Goal: Task Accomplishment & Management: Manage account settings

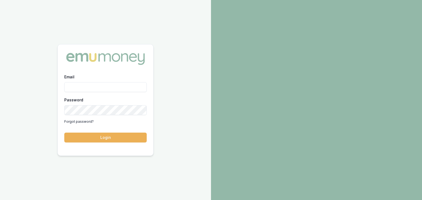
click at [122, 86] on input "Email" at bounding box center [105, 87] width 82 height 10
type input "pinkesh.patel@emumoney.com.au"
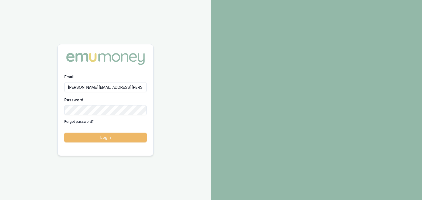
click at [112, 140] on button "Login" at bounding box center [105, 138] width 82 height 10
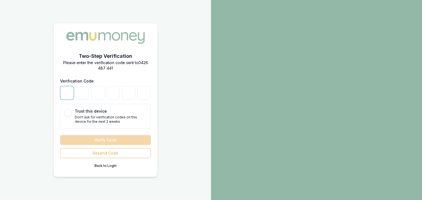
click at [70, 91] on input "number" at bounding box center [66, 92] width 13 height 13
type input "3"
type input "7"
type input "4"
type input "9"
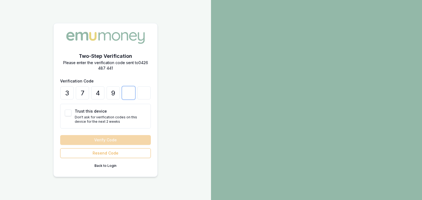
type input "5"
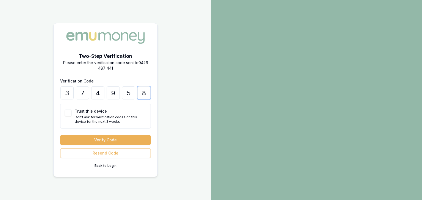
type input "8"
click at [66, 111] on button "Trust this device" at bounding box center [68, 113] width 7 height 7
checkbox input "true"
click at [77, 137] on button "Verify Code" at bounding box center [105, 140] width 91 height 10
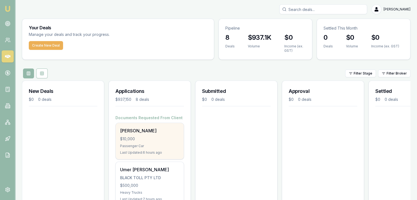
click at [152, 138] on div "$10,000" at bounding box center [149, 138] width 59 height 5
click at [132, 148] on div "Passenger Car" at bounding box center [149, 146] width 59 height 4
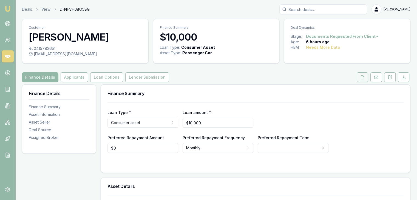
click at [366, 78] on button at bounding box center [363, 77] width 12 height 10
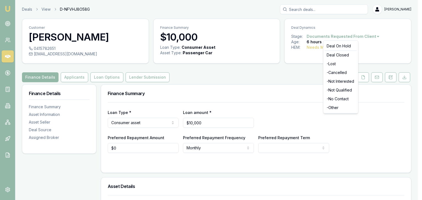
click at [371, 35] on html "Emu Broker Deals View D-NFVHJ8O58G Pinkesh Patel Toggle Menu Customer Bhumi Kan…" at bounding box center [211, 100] width 422 height 200
click at [335, 106] on div "- Other" at bounding box center [340, 107] width 32 height 9
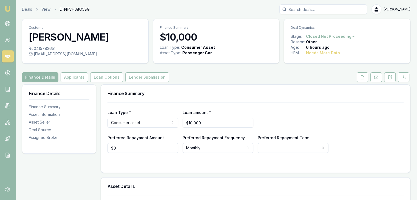
click at [9, 9] on img at bounding box center [7, 8] width 7 height 7
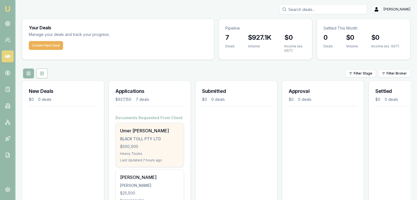
click at [144, 139] on div "BLACK TOLL PTY LTD" at bounding box center [149, 138] width 59 height 5
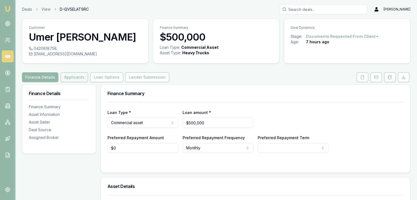
click at [72, 78] on button "Applicants" at bounding box center [74, 77] width 27 height 10
click at [360, 76] on button at bounding box center [363, 77] width 12 height 10
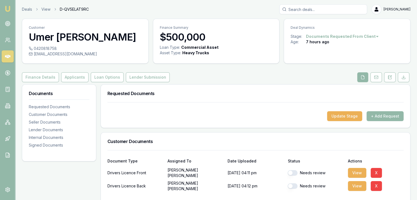
click at [293, 173] on button "button" at bounding box center [293, 172] width 10 height 5
checkbox input "true"
click at [294, 185] on button "button" at bounding box center [293, 186] width 10 height 5
checkbox input "true"
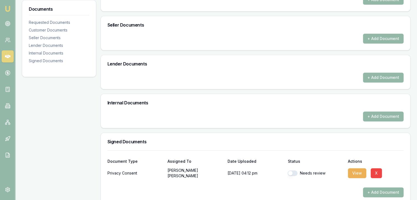
scroll to position [214, 0]
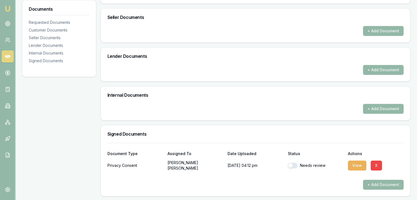
click at [294, 165] on button "button" at bounding box center [293, 165] width 10 height 5
checkbox input "true"
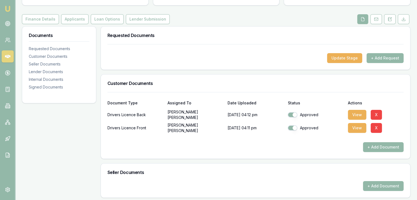
scroll to position [21, 0]
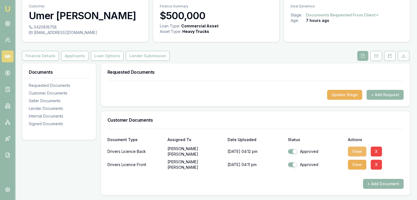
click at [358, 151] on button "View" at bounding box center [357, 152] width 18 height 10
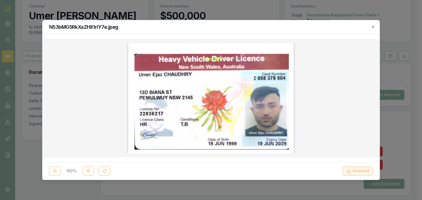
click at [350, 170] on icon at bounding box center [348, 171] width 4 height 4
click at [372, 26] on icon "button" at bounding box center [372, 27] width 4 height 4
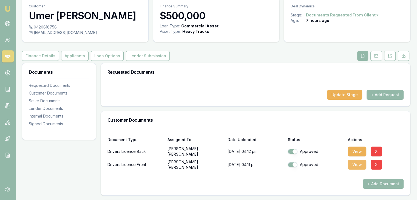
click at [354, 164] on button "View" at bounding box center [357, 165] width 18 height 10
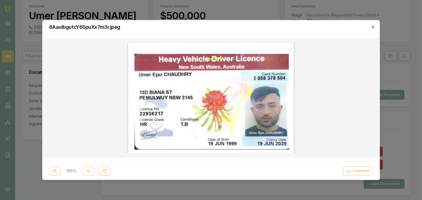
click at [371, 25] on icon "button" at bounding box center [372, 27] width 4 height 4
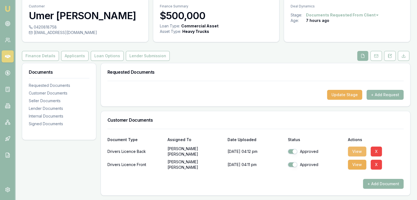
click at [355, 150] on button "View" at bounding box center [357, 152] width 18 height 10
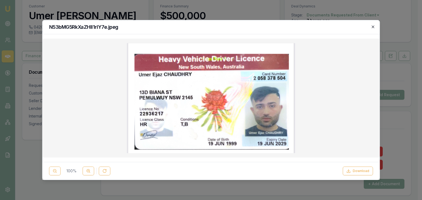
click at [373, 27] on icon "button" at bounding box center [372, 27] width 4 height 4
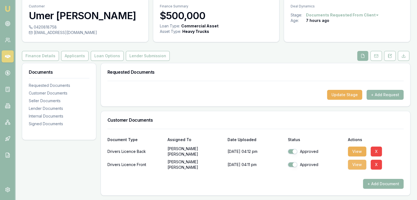
click at [359, 162] on button "View" at bounding box center [357, 165] width 18 height 10
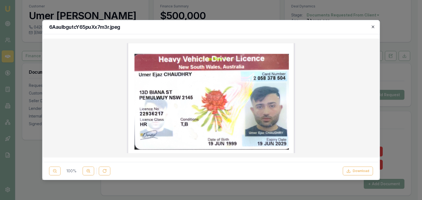
click at [372, 26] on icon "button" at bounding box center [372, 27] width 4 height 4
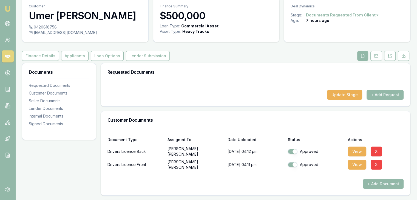
click at [294, 150] on button "button" at bounding box center [293, 151] width 10 height 5
checkbox input "false"
click at [313, 153] on div "Needs review" at bounding box center [316, 151] width 56 height 5
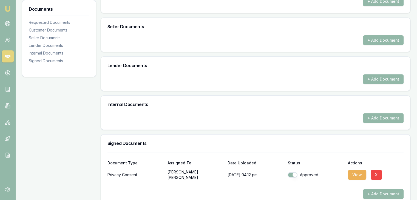
scroll to position [214, 0]
